Goal: Task Accomplishment & Management: Manage account settings

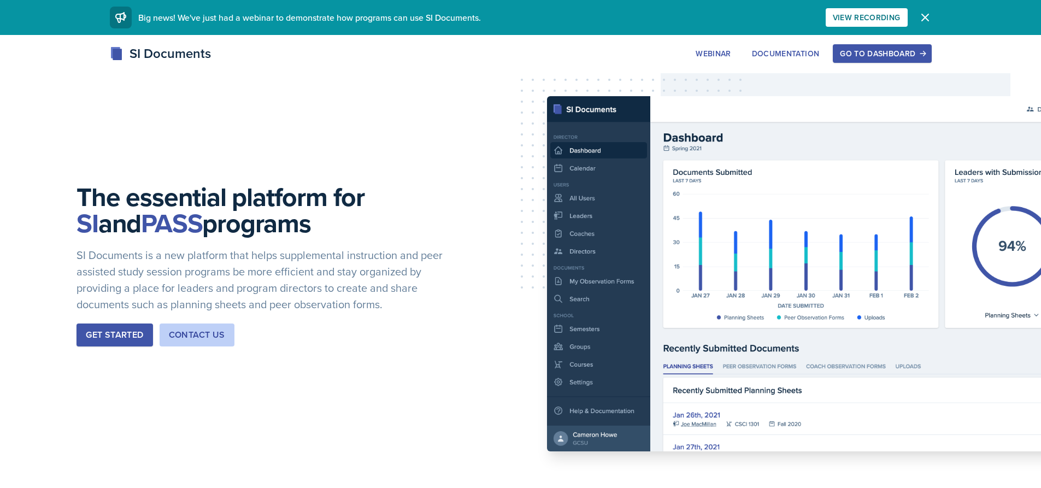
click at [910, 52] on div "Go to Dashboard" at bounding box center [882, 53] width 84 height 9
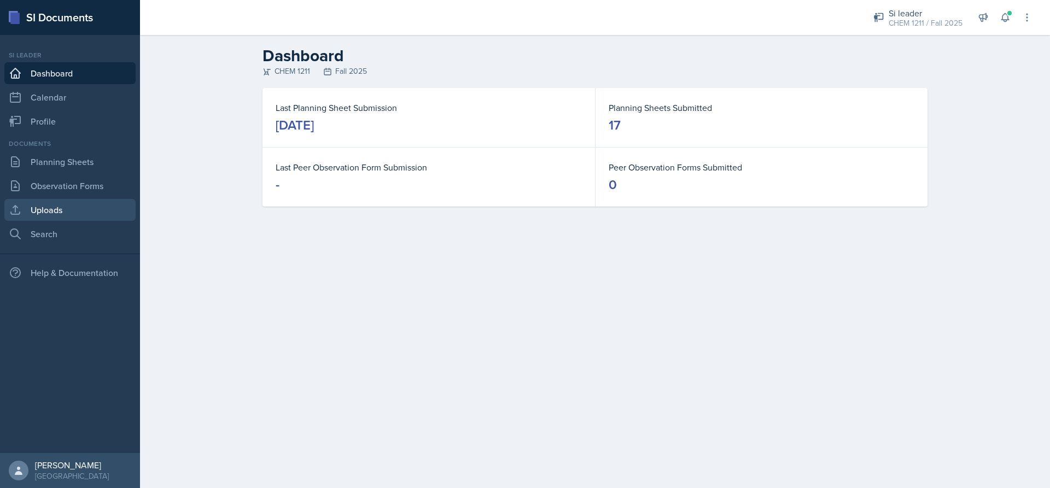
click at [78, 200] on link "Uploads" at bounding box center [69, 210] width 131 height 22
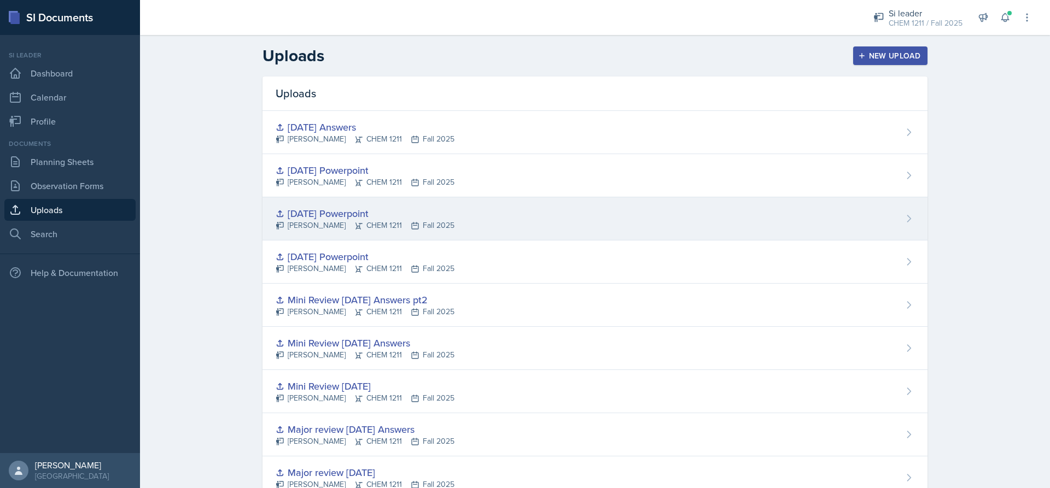
click at [354, 224] on icon at bounding box center [358, 225] width 9 height 9
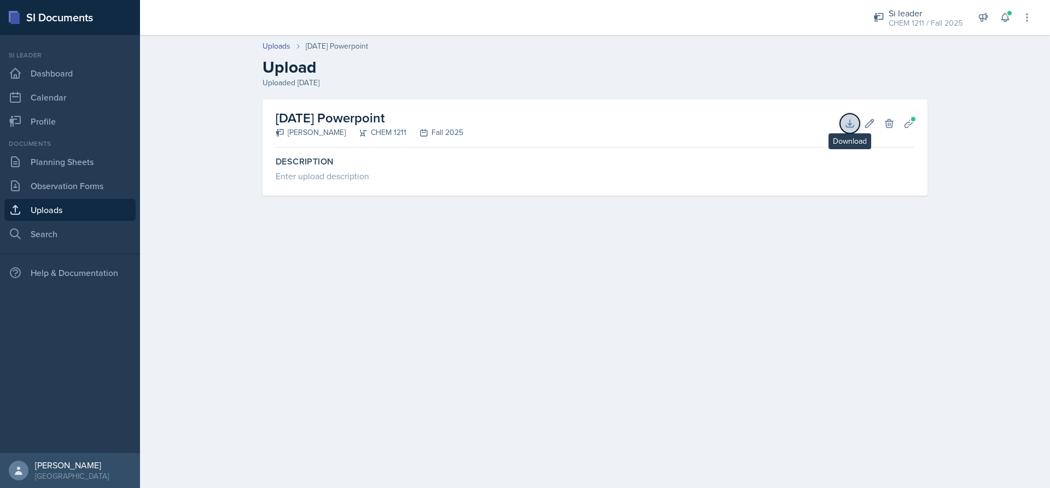
click at [845, 122] on icon at bounding box center [849, 123] width 11 height 11
